Goal: Information Seeking & Learning: Learn about a topic

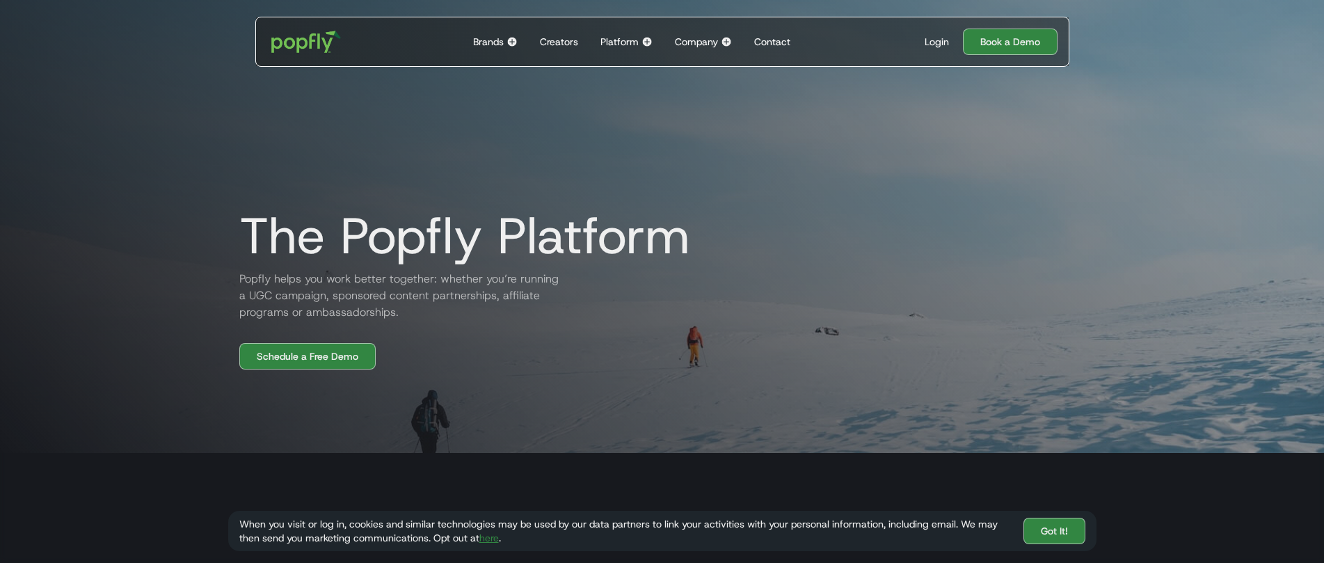
click at [724, 43] on img at bounding box center [726, 41] width 11 height 11
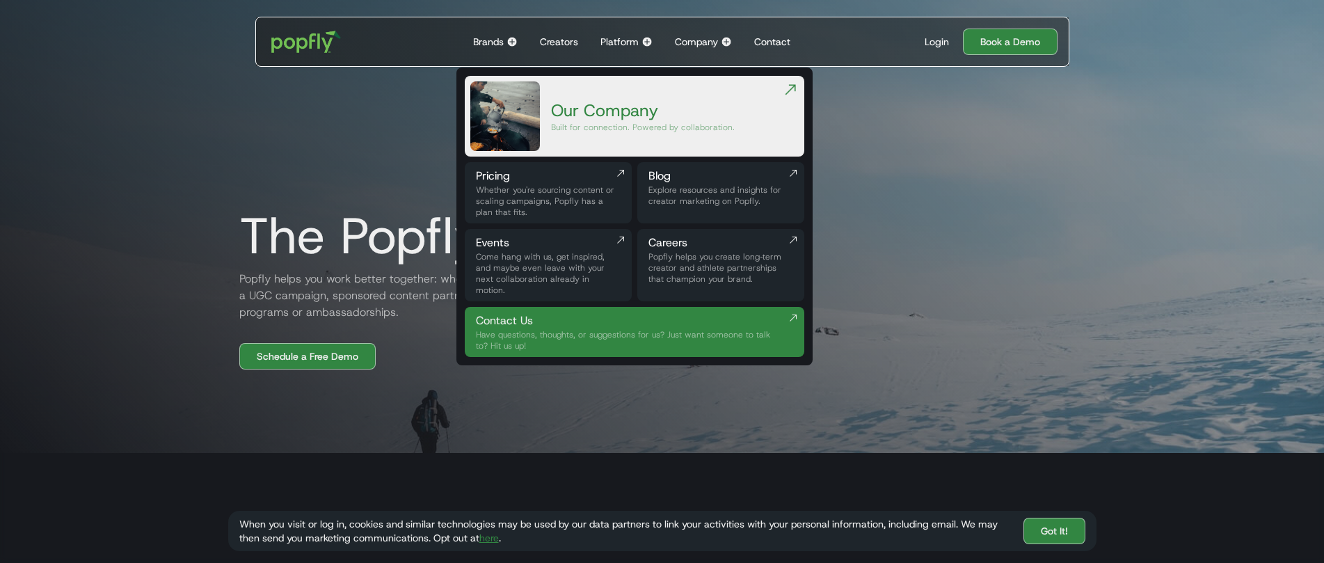
click at [697, 173] on div "Blog" at bounding box center [720, 176] width 145 height 17
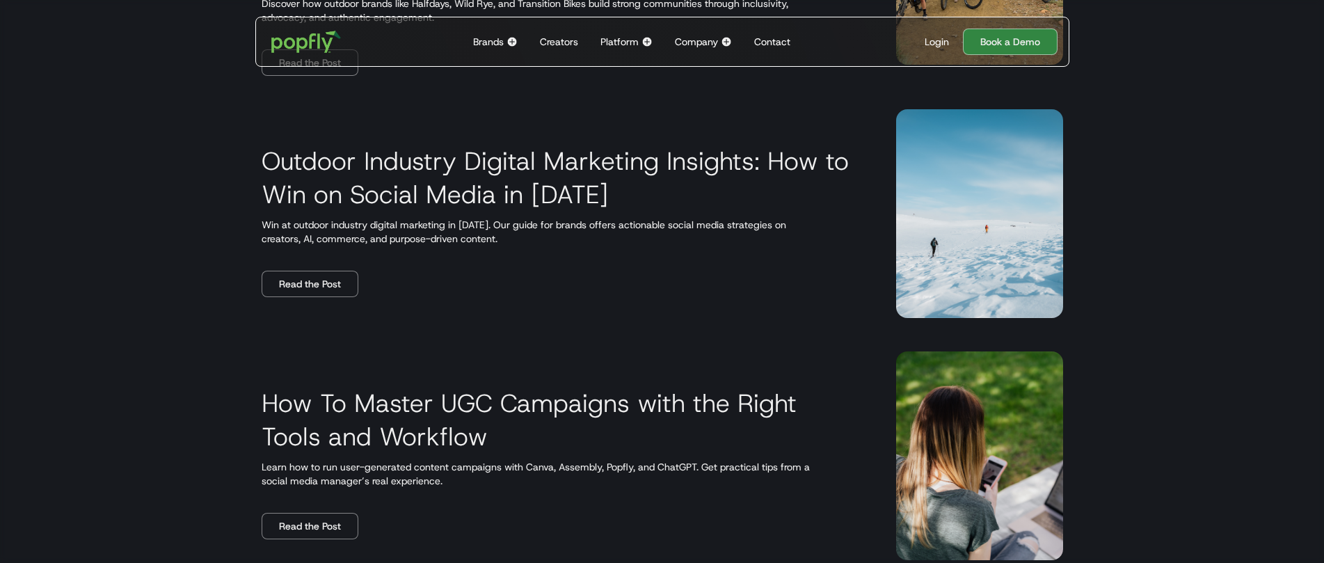
scroll to position [1494, 0]
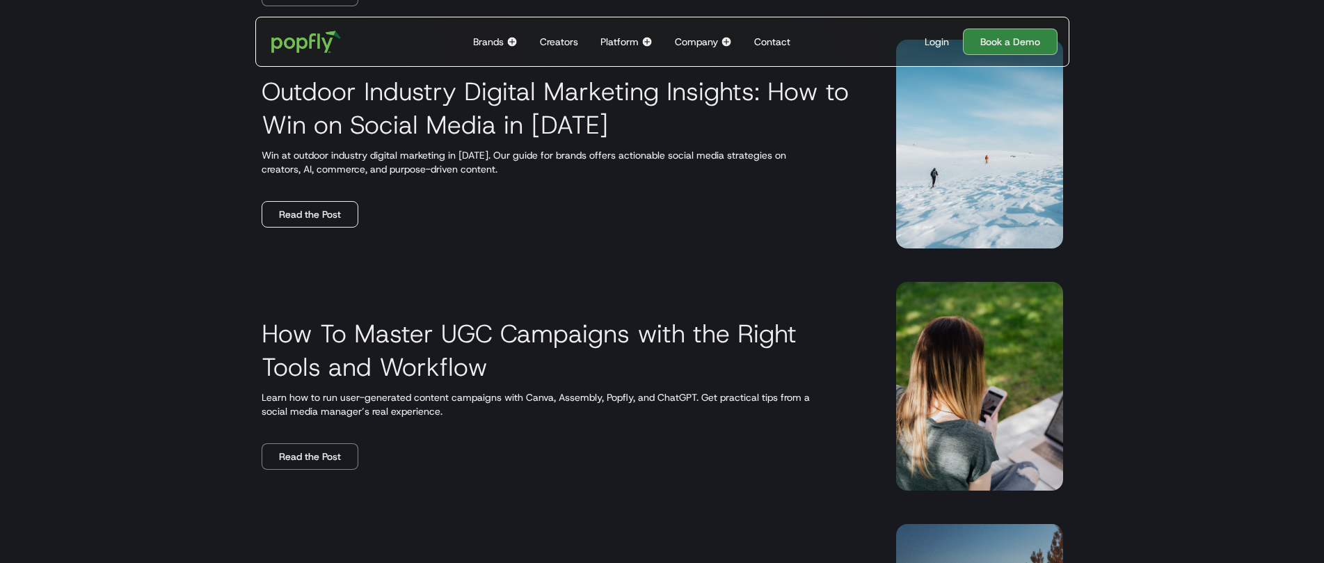
click at [310, 223] on link "Read the Post" at bounding box center [310, 214] width 97 height 26
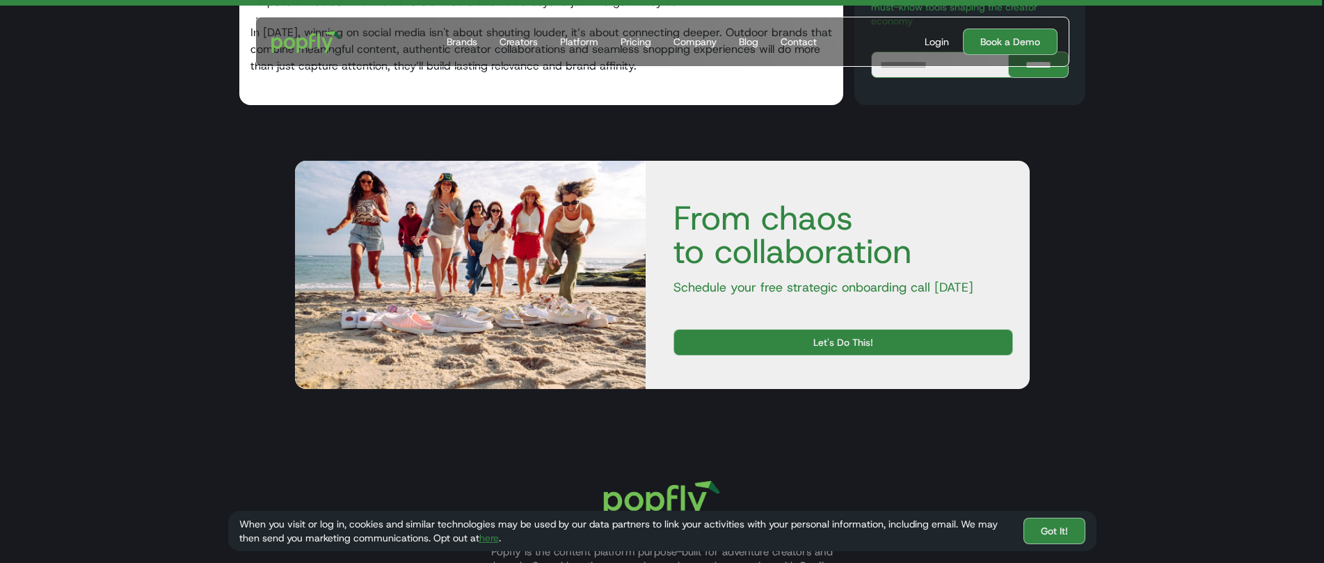
scroll to position [2930, 0]
